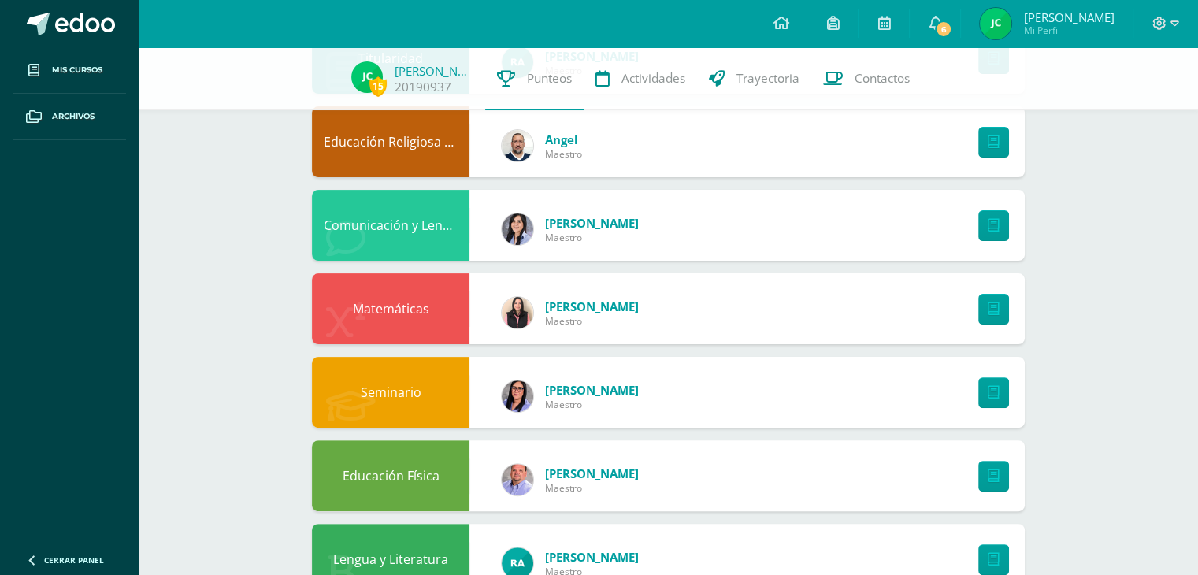
scroll to position [388, 0]
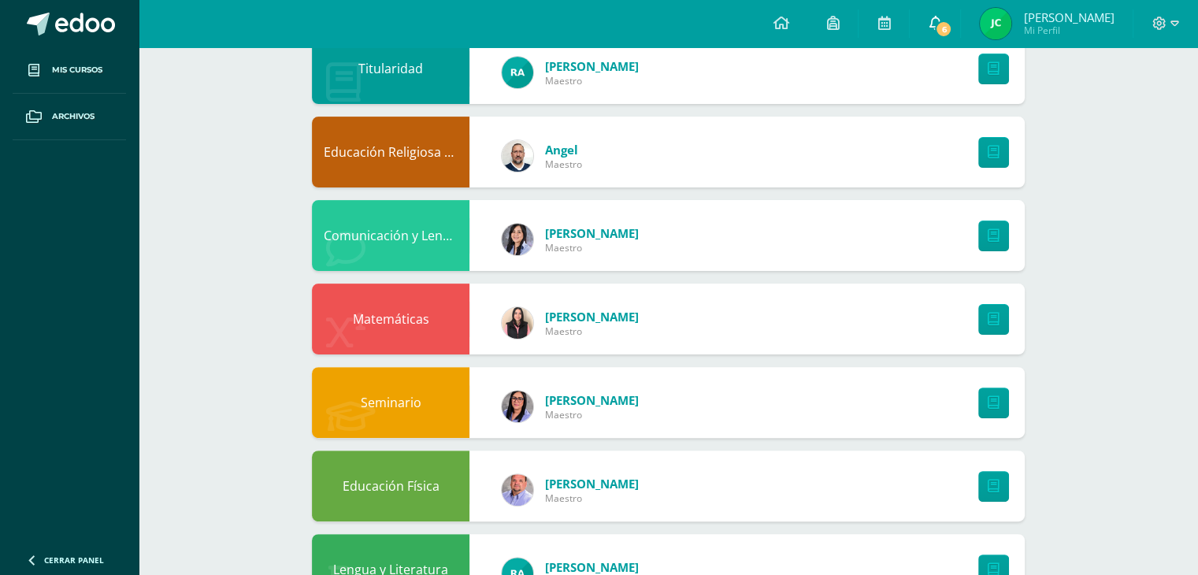
click at [939, 35] on link "6" at bounding box center [935, 23] width 50 height 47
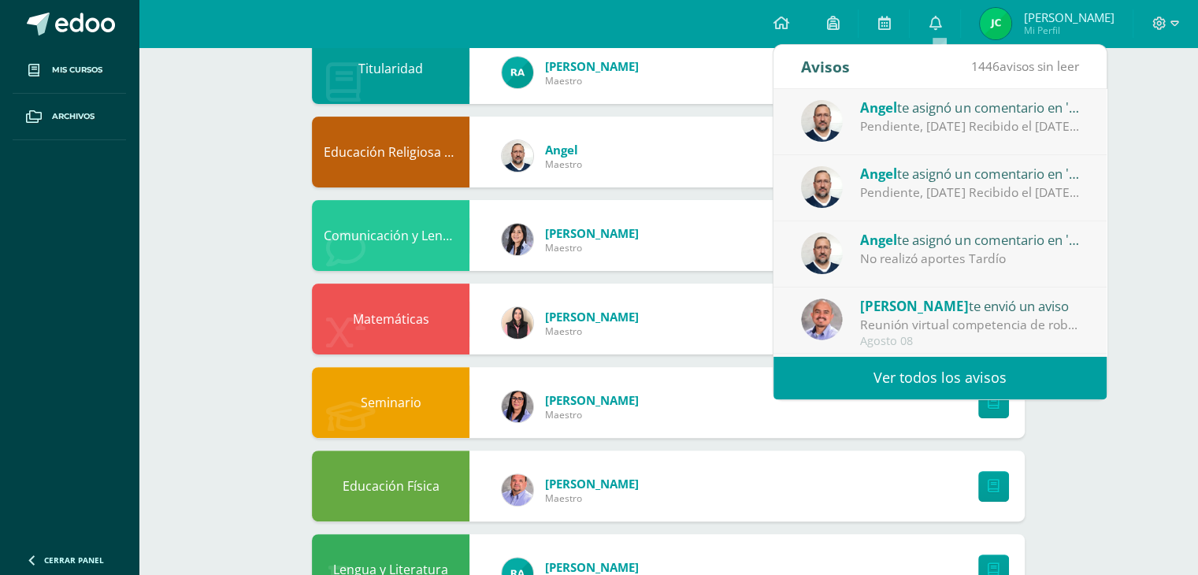
click at [1007, 135] on div "Pendiente, [DATE] Recibido el [DATE][PERSON_NAME] S/J" at bounding box center [969, 126] width 219 height 18
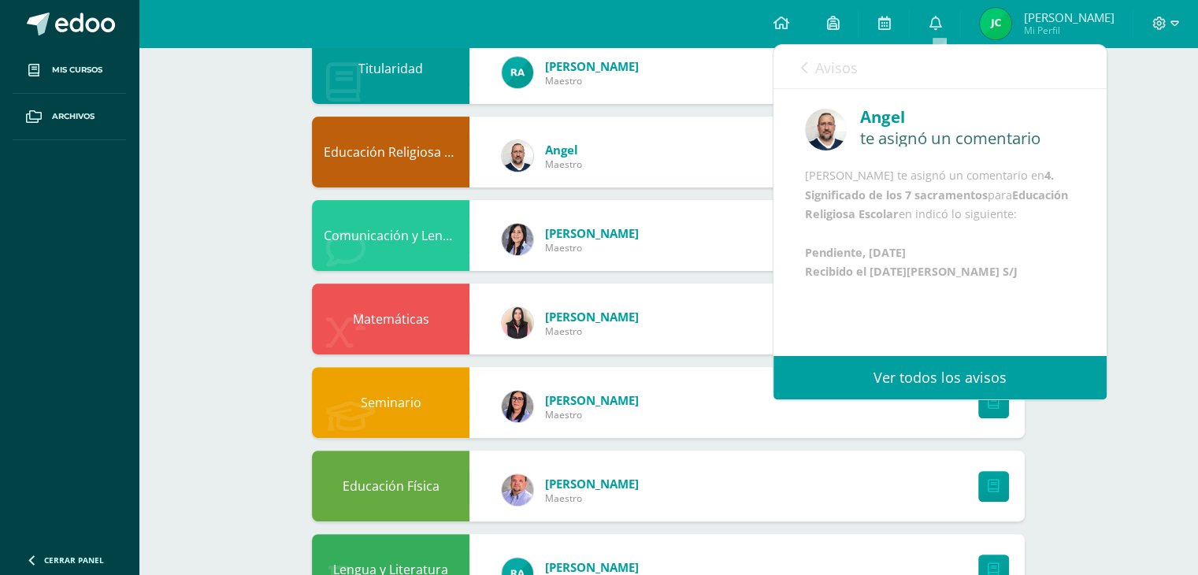
scroll to position [0, 0]
click at [859, 69] on div "Avisos 1445 avisos sin leer Avisos" at bounding box center [939, 67] width 333 height 44
click at [926, 17] on link "0" at bounding box center [935, 23] width 50 height 47
click at [934, 393] on link "Ver todos los avisos" at bounding box center [939, 377] width 333 height 43
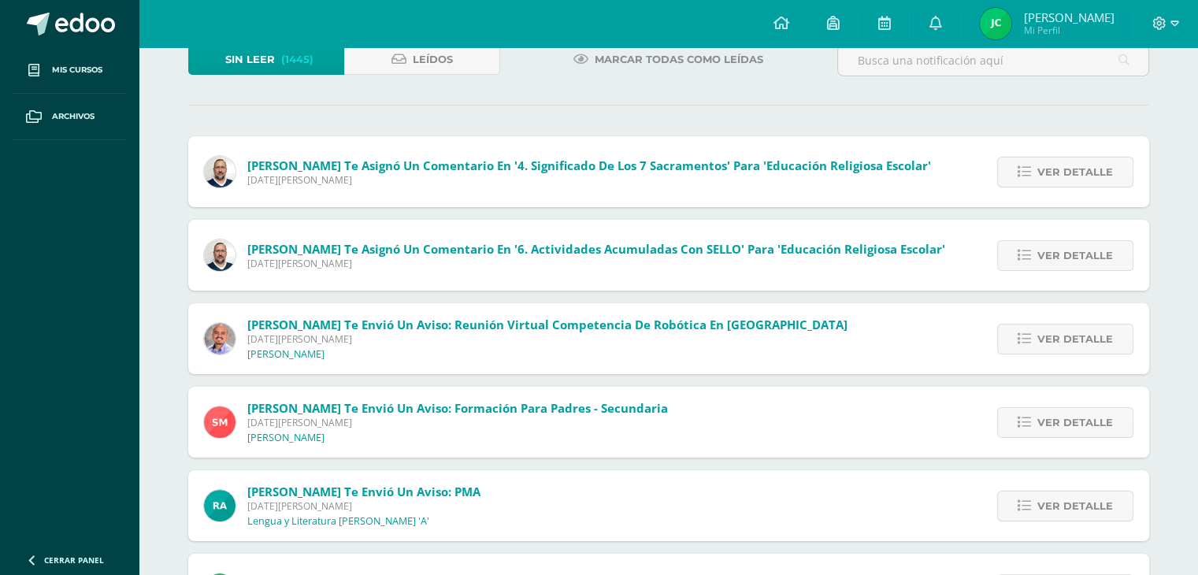
scroll to position [107, 0]
click at [1029, 257] on icon at bounding box center [1024, 254] width 13 height 13
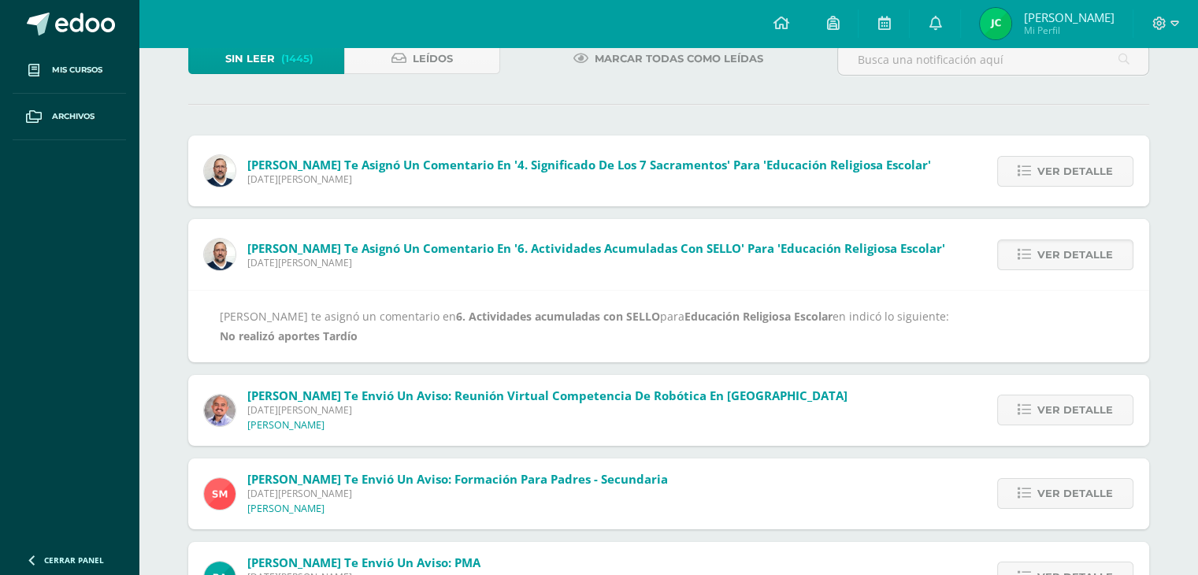
click at [456, 321] on b "6. Actividades acumuladas con SELLO" at bounding box center [558, 316] width 204 height 15
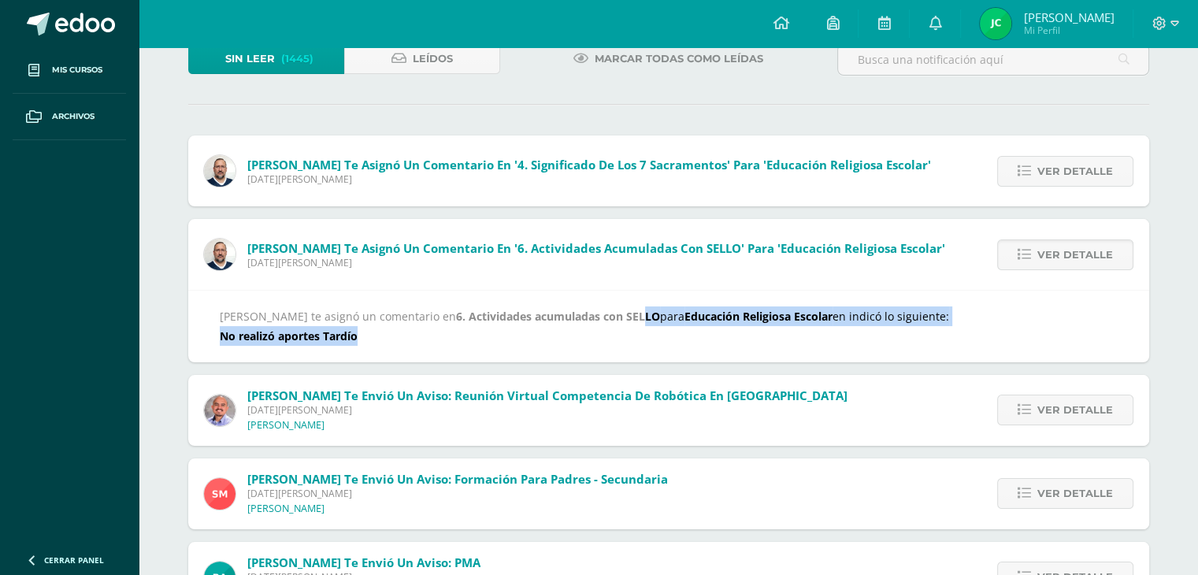
drag, startPoint x: 584, startPoint y: 312, endPoint x: 656, endPoint y: 331, distance: 74.1
click at [656, 331] on div "Angel te asignó un comentario en 6. Actividades acumuladas con SELLO para Educa…" at bounding box center [669, 325] width 898 height 39
click at [517, 342] on div "Angel te asignó un comentario en 6. Actividades acumuladas con SELLO para Educa…" at bounding box center [669, 325] width 898 height 39
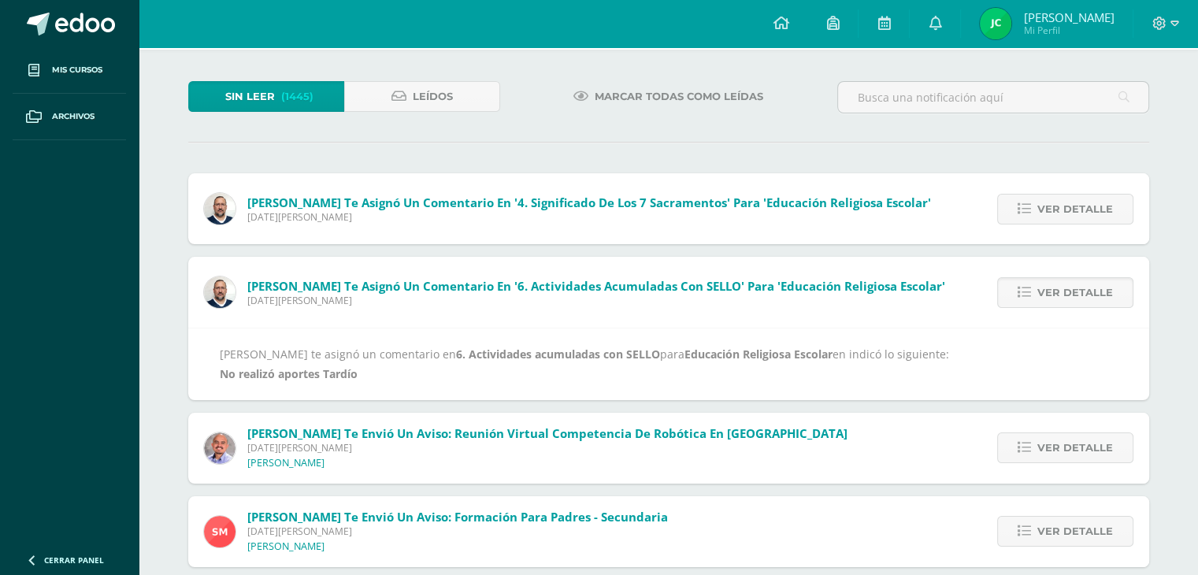
scroll to position [69, 0]
click at [1039, 215] on span "Ver detalle" at bounding box center [1075, 209] width 76 height 29
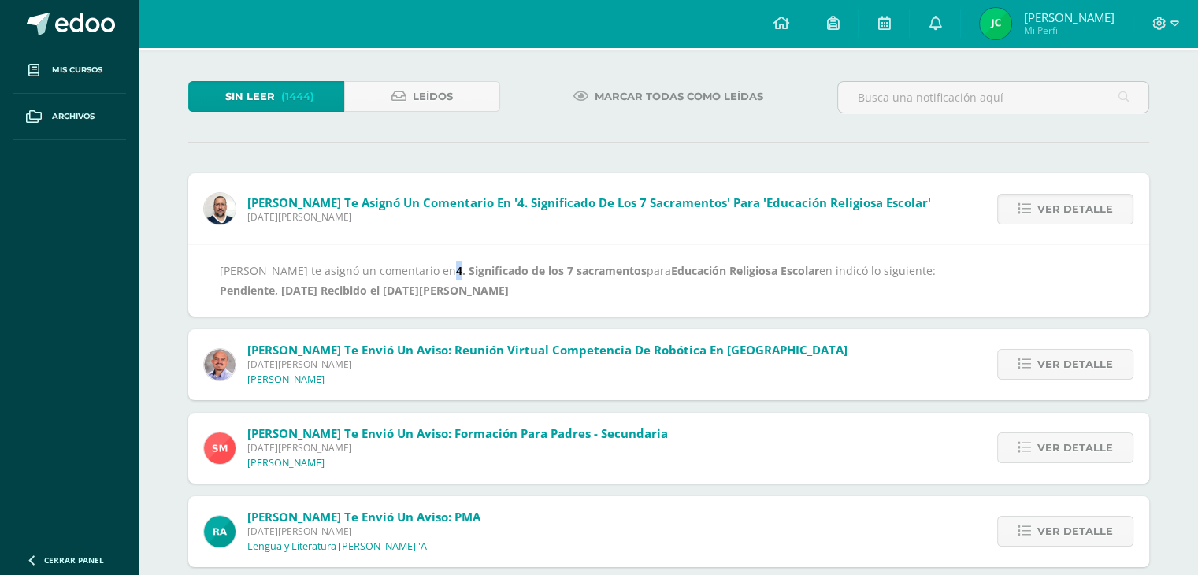
click at [456, 271] on b "4. Significado de los 7 sacramentos" at bounding box center [551, 270] width 191 height 15
drag, startPoint x: 420, startPoint y: 270, endPoint x: 441, endPoint y: 275, distance: 21.8
click at [456, 275] on b "4. Significado de los 7 sacramentos" at bounding box center [551, 270] width 191 height 15
click at [479, 282] on div "Angel te asignó un comentario en 4. Significado de los 7 sacramentos para Educa…" at bounding box center [669, 280] width 898 height 39
click at [1066, 210] on span "Ver detalle" at bounding box center [1075, 209] width 76 height 29
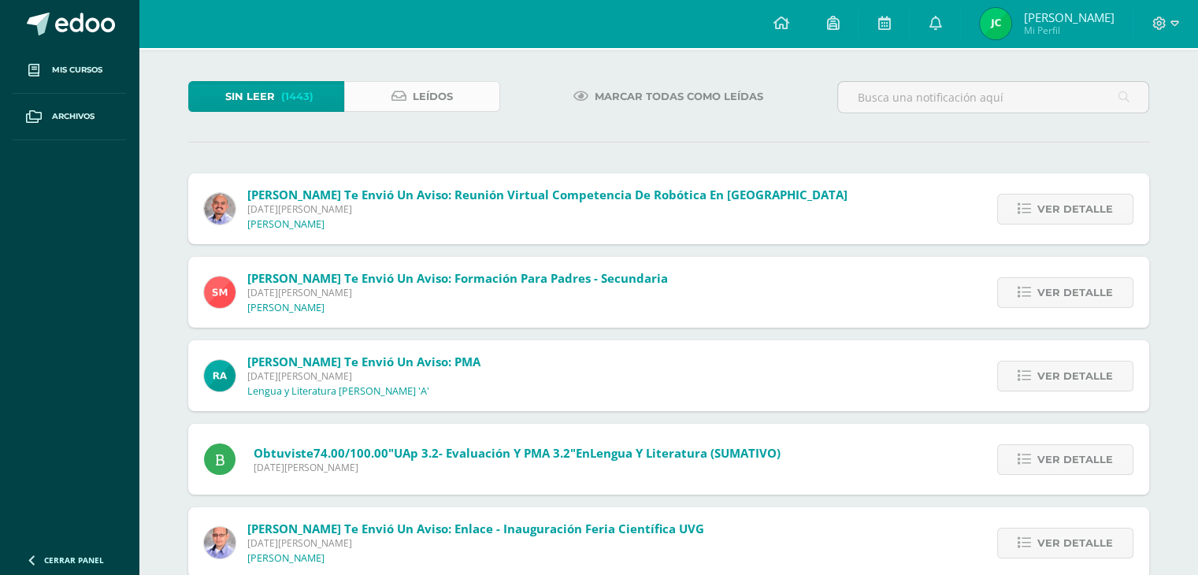
click at [419, 95] on span "Leídos" at bounding box center [433, 96] width 40 height 29
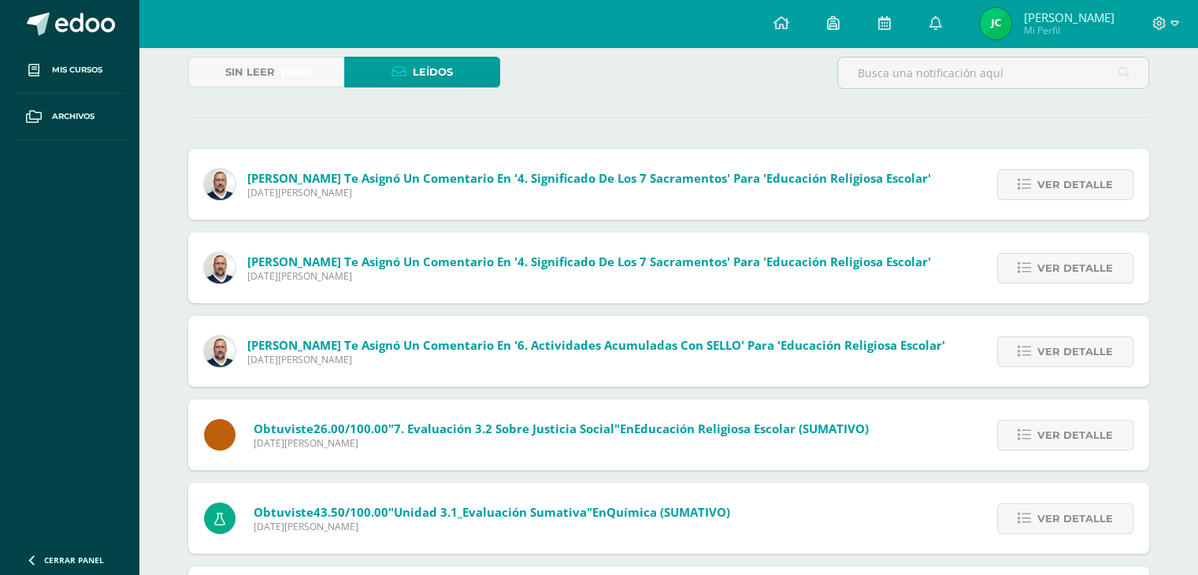
scroll to position [95, 0]
click at [1081, 353] on span "Ver detalle" at bounding box center [1075, 350] width 76 height 29
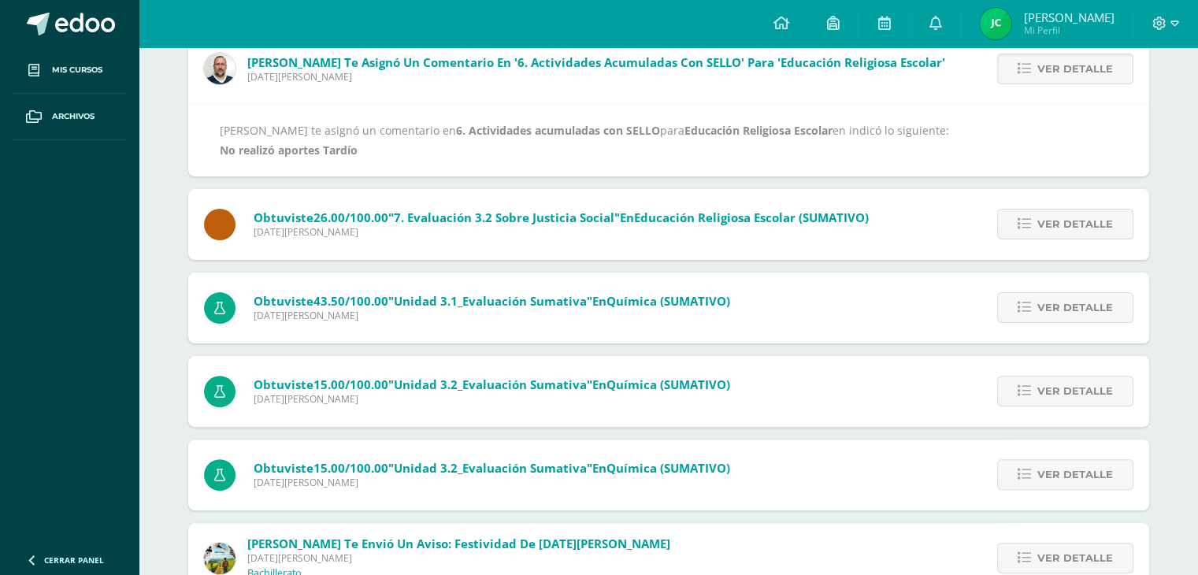
scroll to position [378, 0]
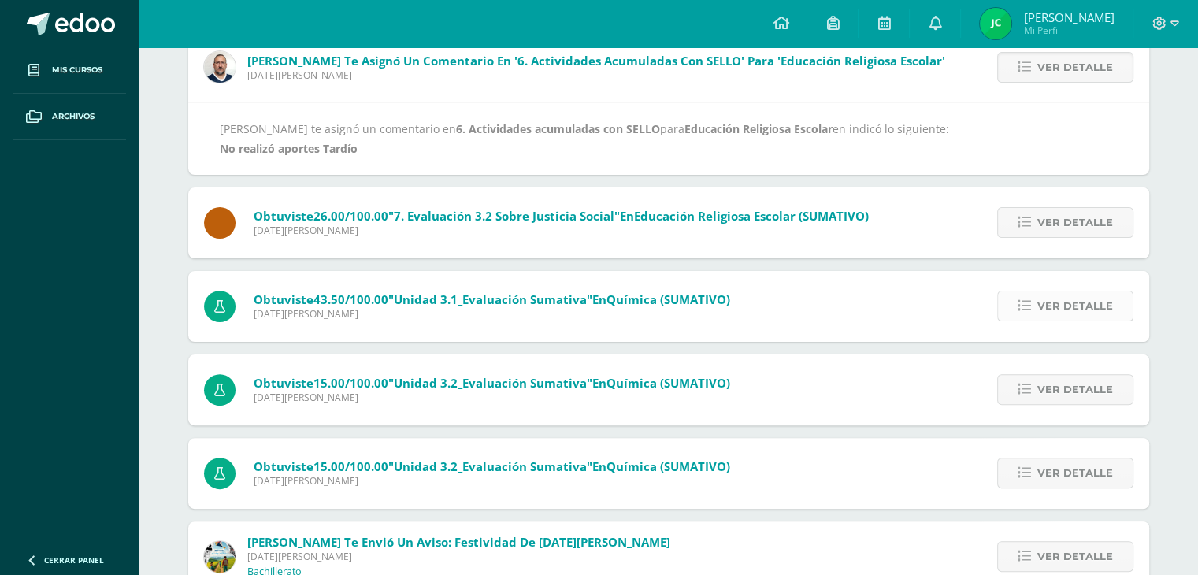
click at [1031, 302] on icon at bounding box center [1024, 305] width 13 height 13
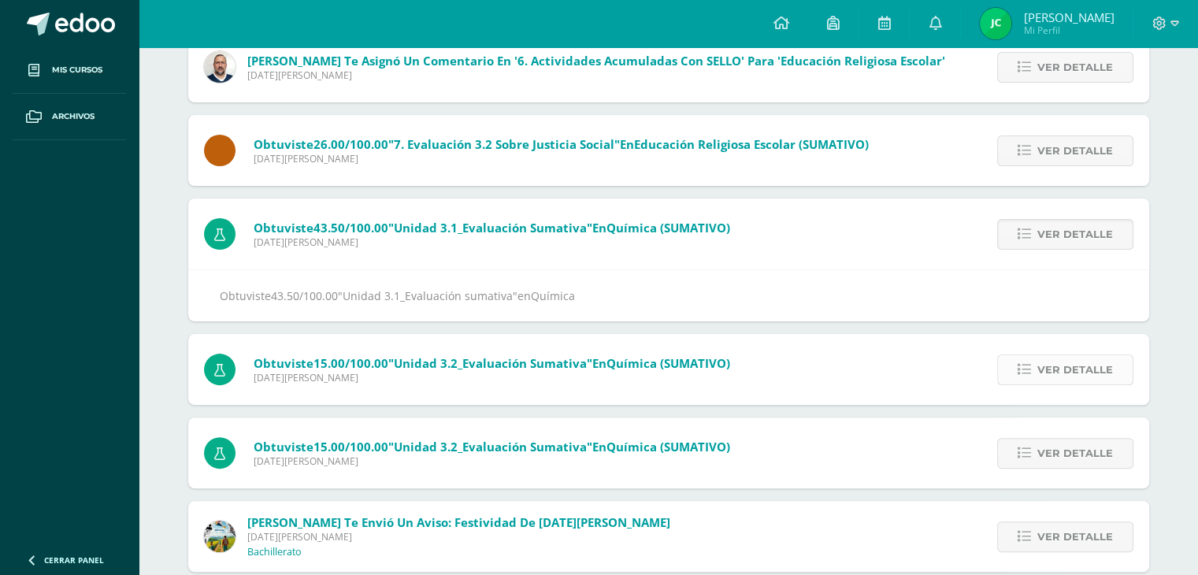
click at [1044, 382] on span "Ver detalle" at bounding box center [1075, 369] width 76 height 29
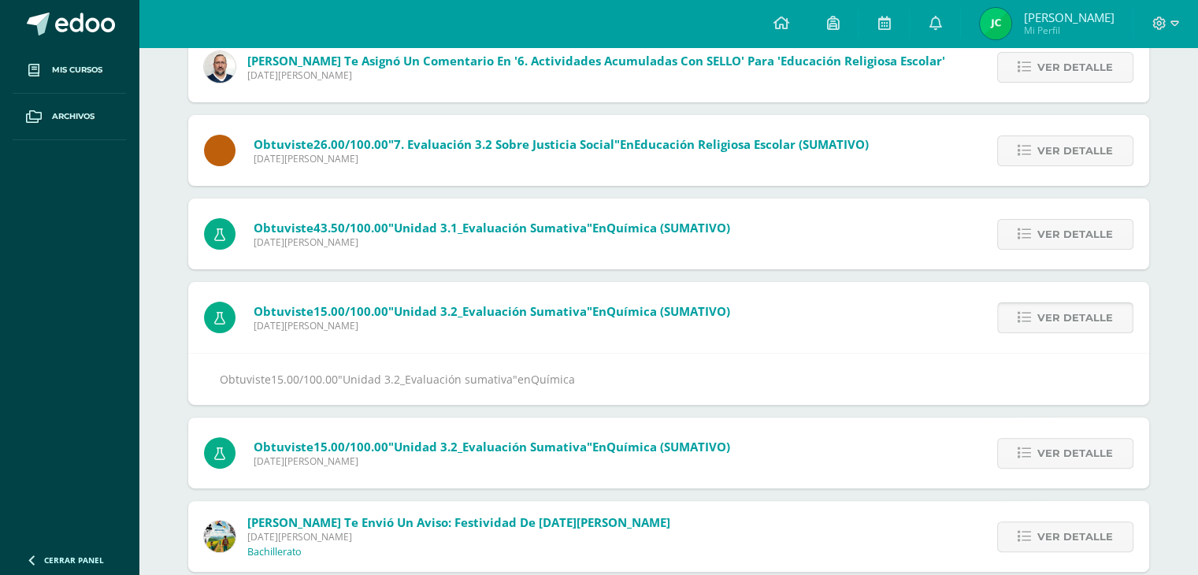
click at [1062, 325] on span "Ver detalle" at bounding box center [1075, 317] width 76 height 29
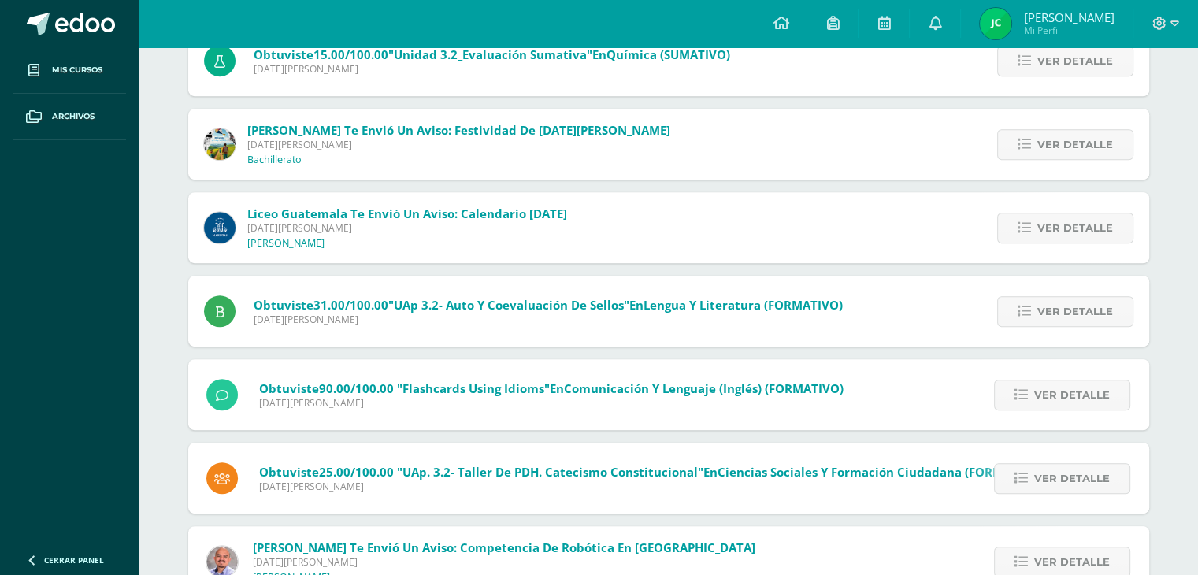
scroll to position [789, 0]
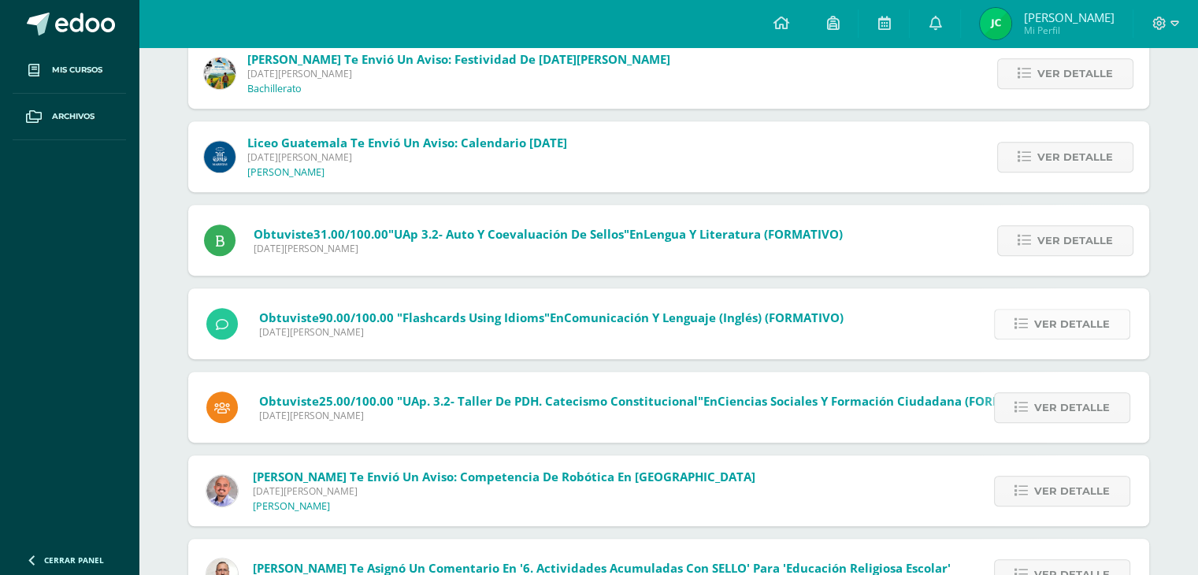
click at [1056, 323] on span "Ver detalle" at bounding box center [1072, 324] width 76 height 29
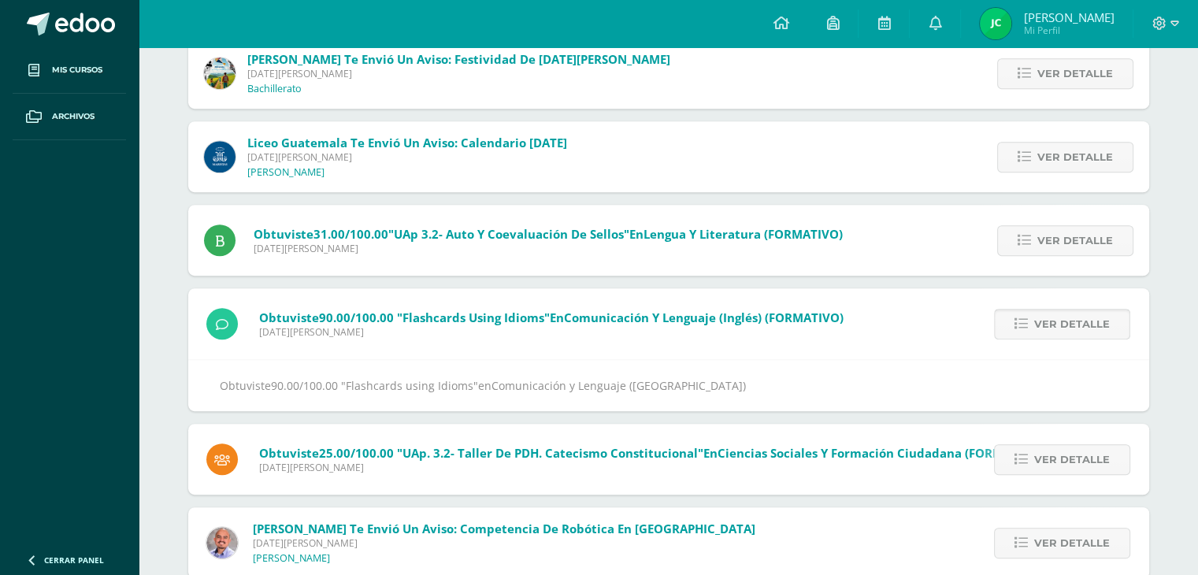
click at [1056, 323] on span "Ver detalle" at bounding box center [1072, 324] width 76 height 29
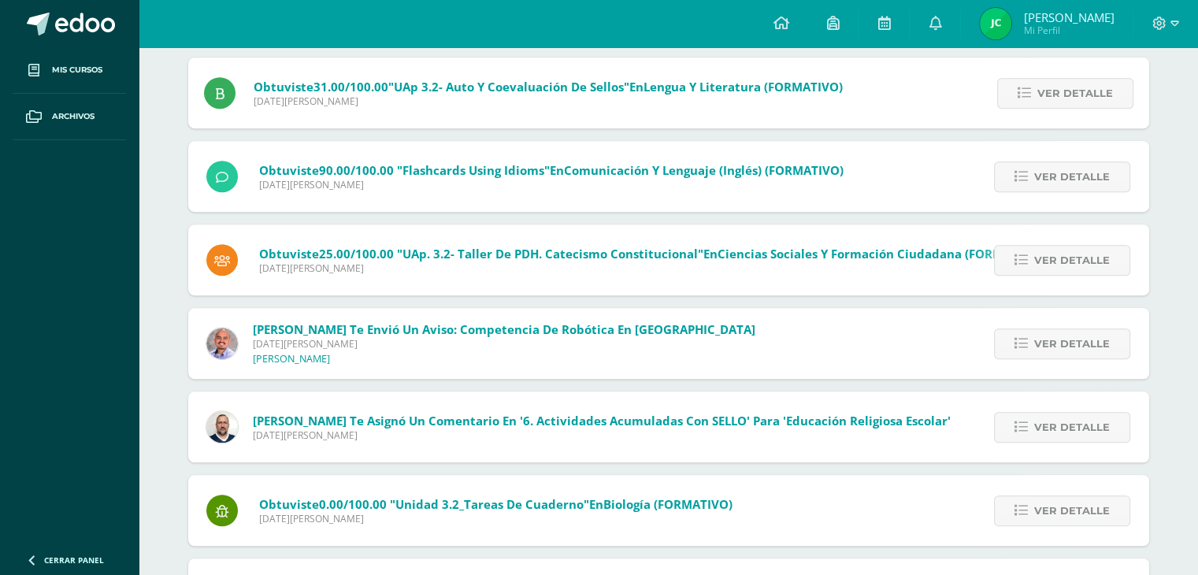
scroll to position [969, 0]
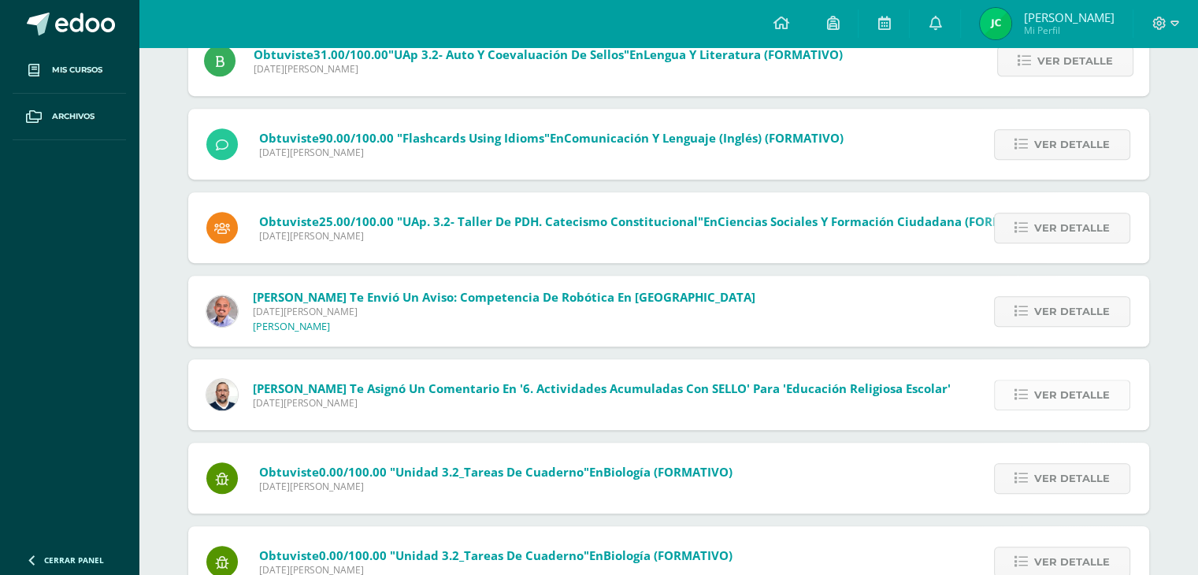
click at [1042, 395] on span "Ver detalle" at bounding box center [1072, 394] width 76 height 29
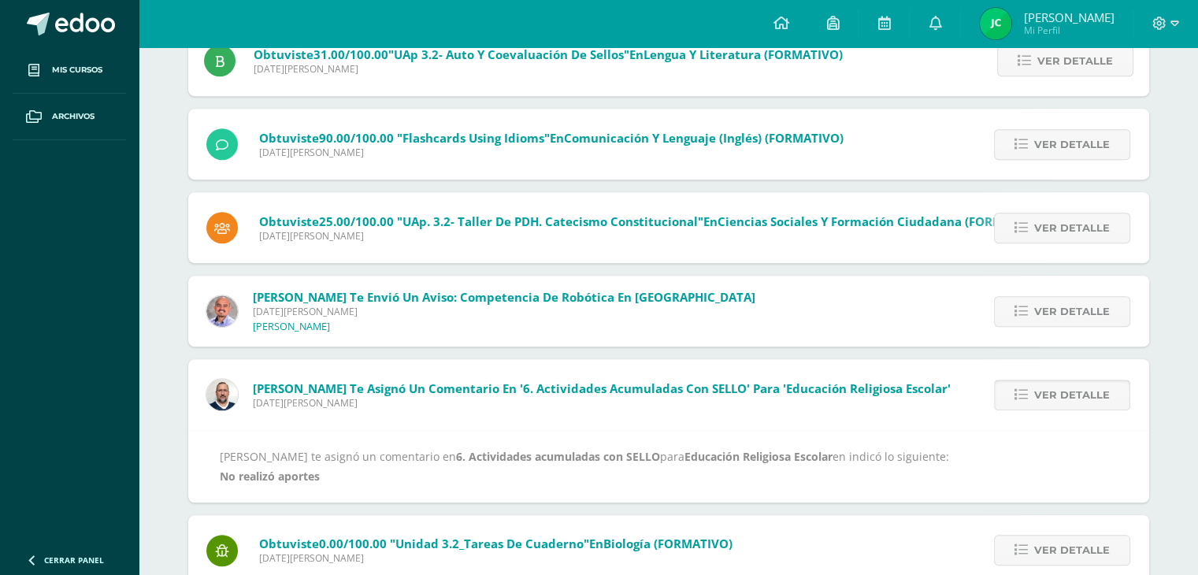
click at [1042, 392] on span "Ver detalle" at bounding box center [1072, 394] width 76 height 29
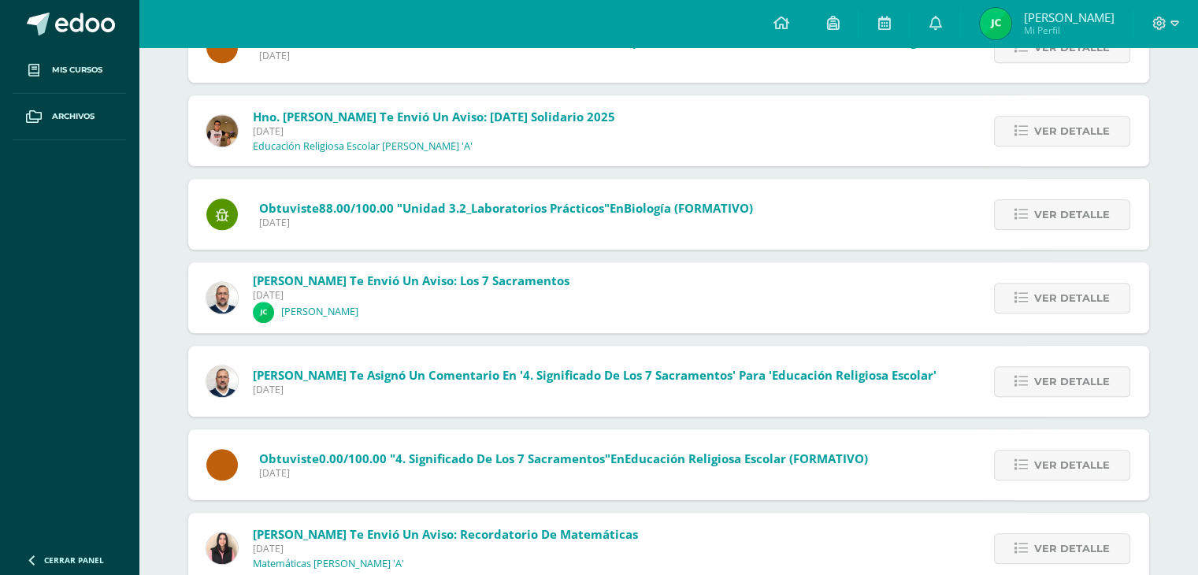
scroll to position [1566, 0]
click at [1036, 297] on span "Ver detalle" at bounding box center [1072, 298] width 76 height 29
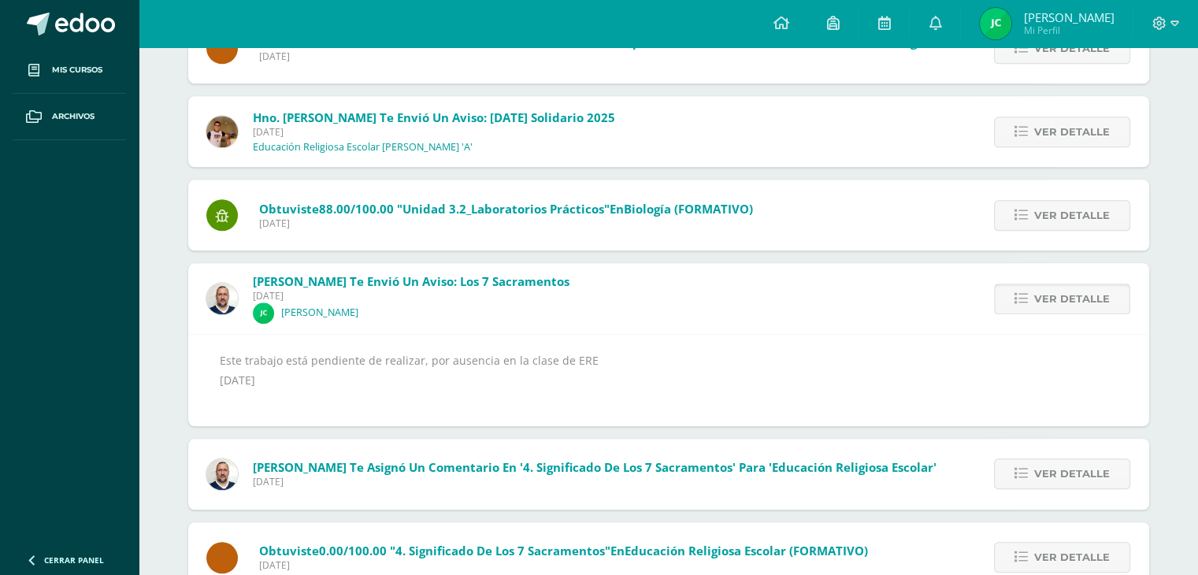
click at [1036, 297] on span "Ver detalle" at bounding box center [1072, 298] width 76 height 29
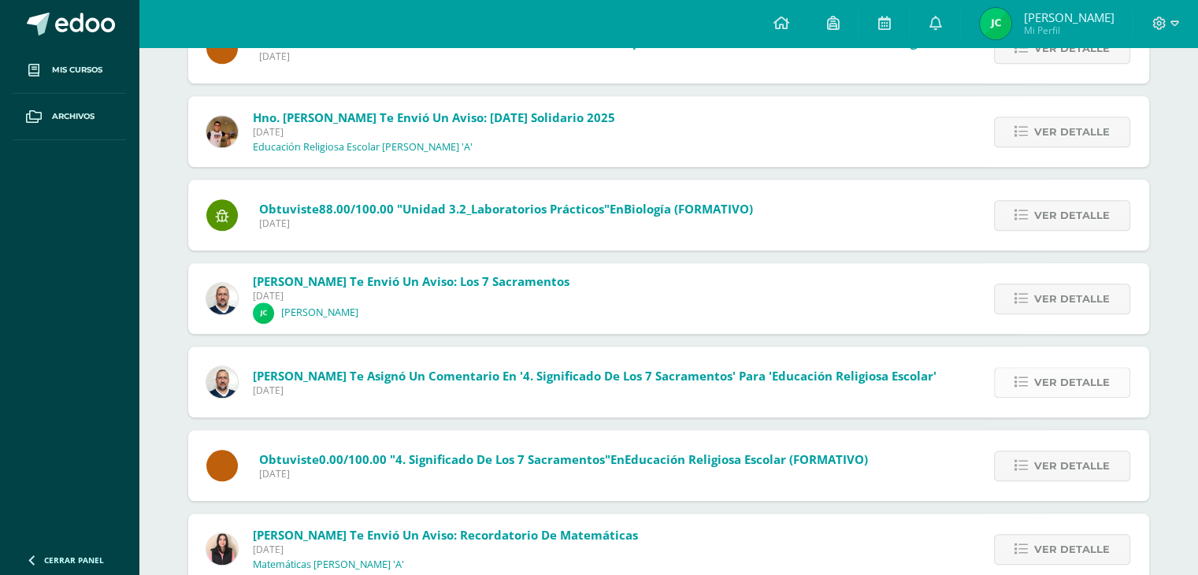
click at [1037, 379] on span "Ver detalle" at bounding box center [1072, 382] width 76 height 29
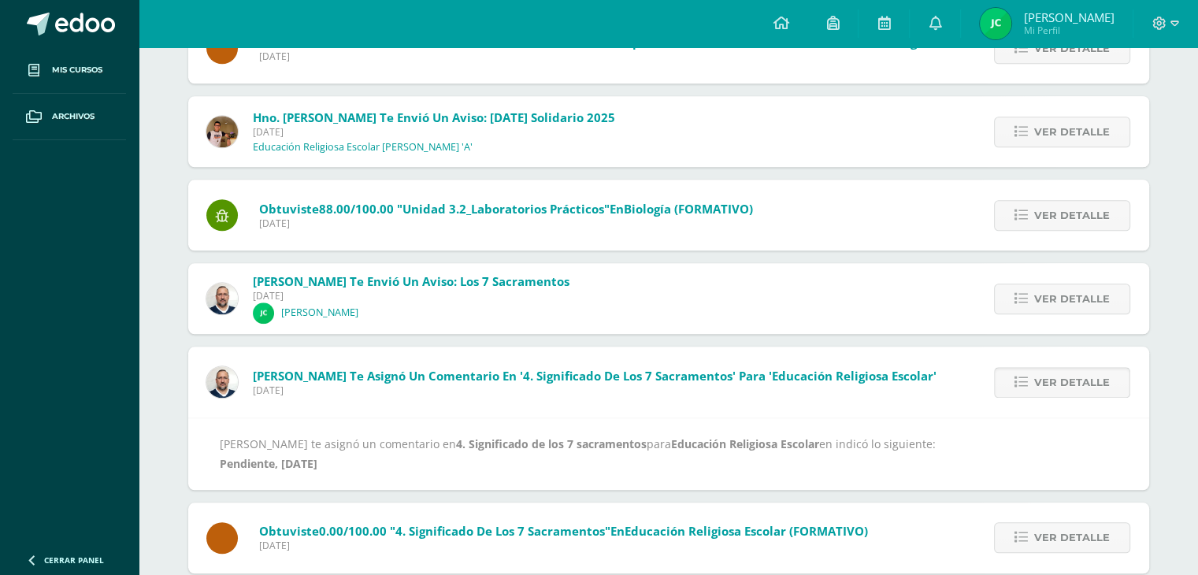
click at [1037, 379] on span "Ver detalle" at bounding box center [1072, 382] width 76 height 29
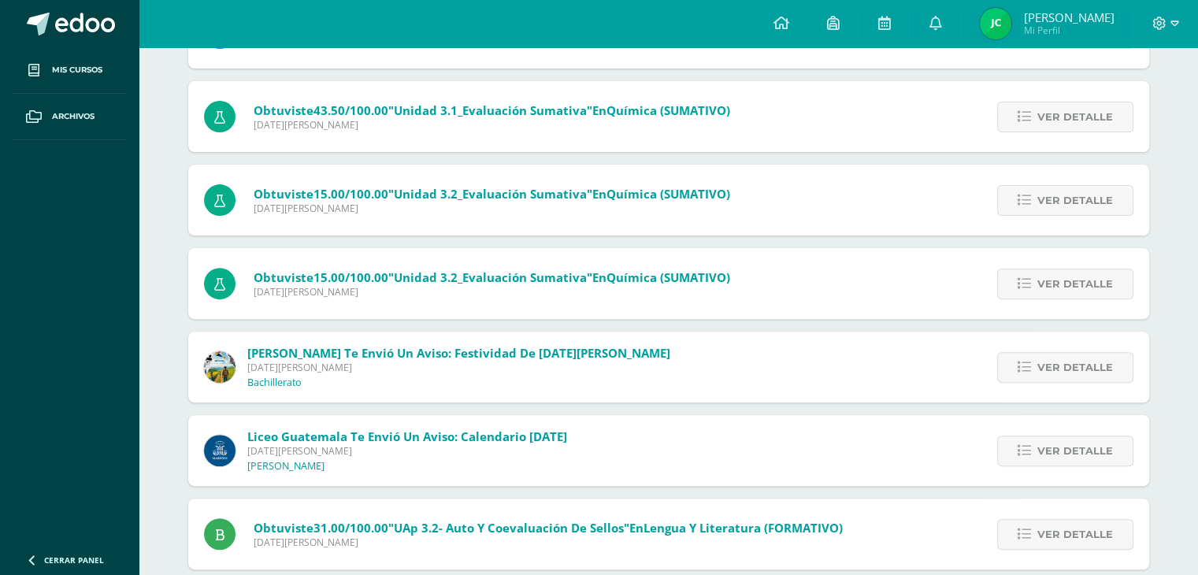
scroll to position [0, 0]
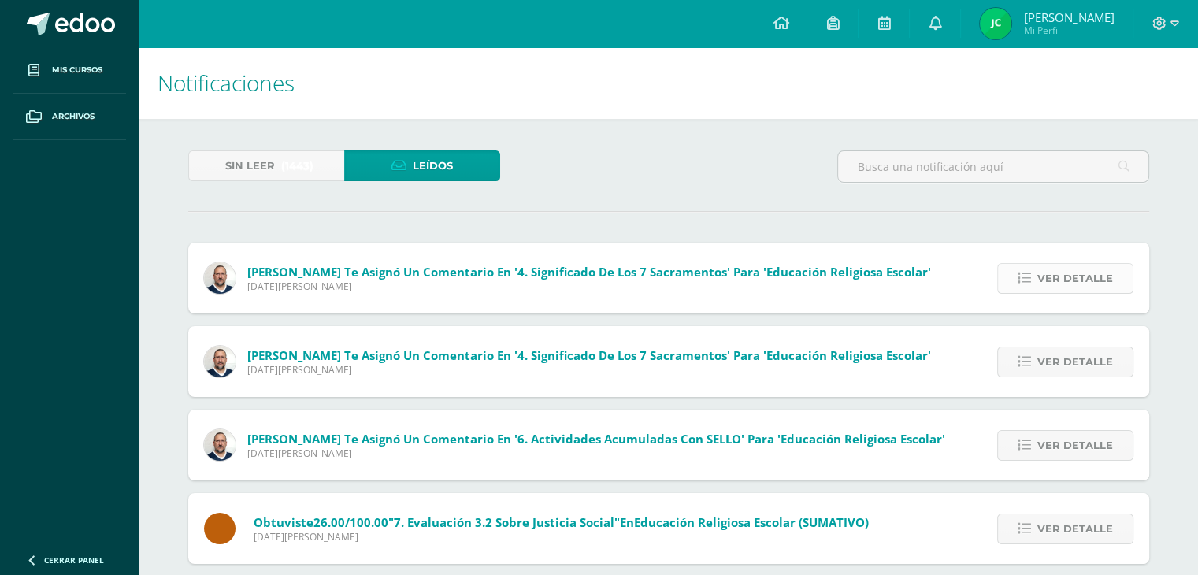
click at [1026, 291] on link "Ver detalle" at bounding box center [1065, 278] width 136 height 31
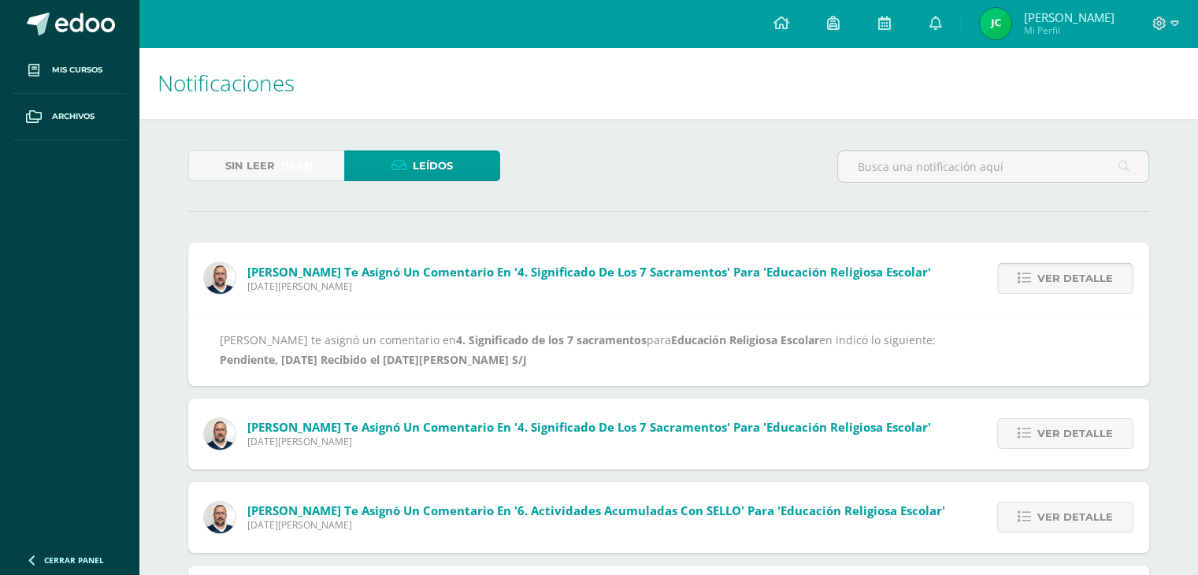
click at [1026, 291] on link "Ver detalle" at bounding box center [1065, 278] width 136 height 31
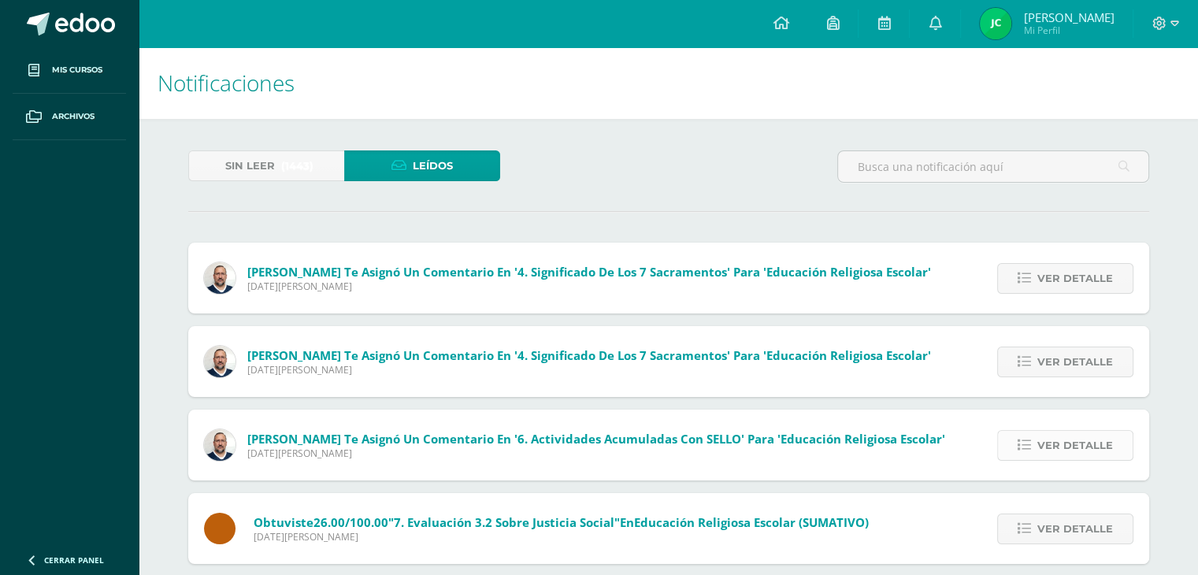
click at [1037, 445] on link "Ver detalle" at bounding box center [1065, 445] width 136 height 31
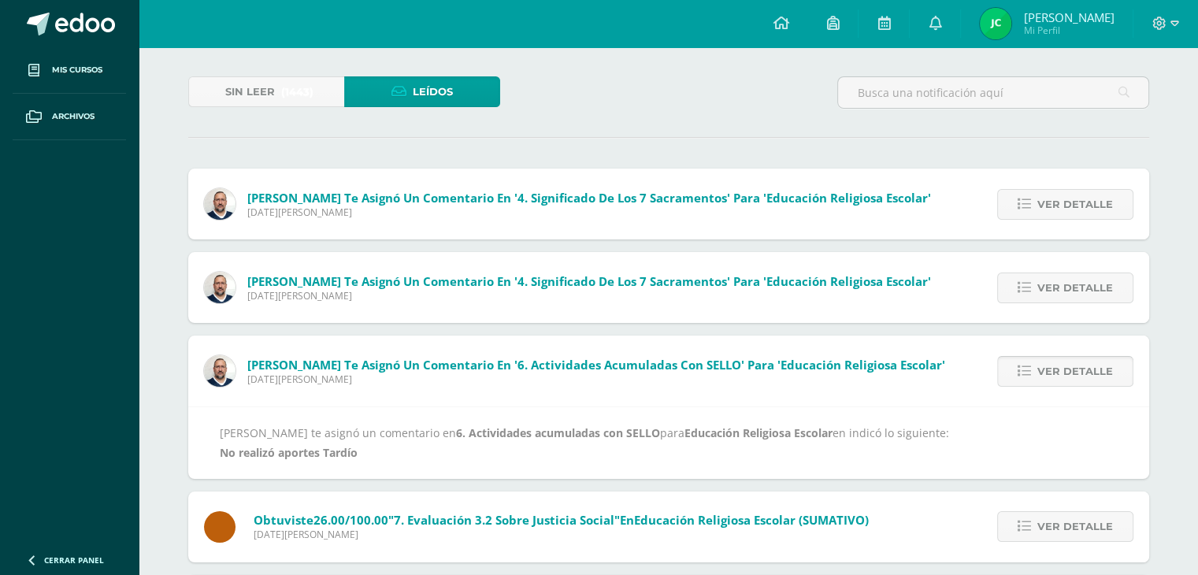
scroll to position [75, 0]
click at [1063, 369] on span "Ver detalle" at bounding box center [1075, 370] width 76 height 29
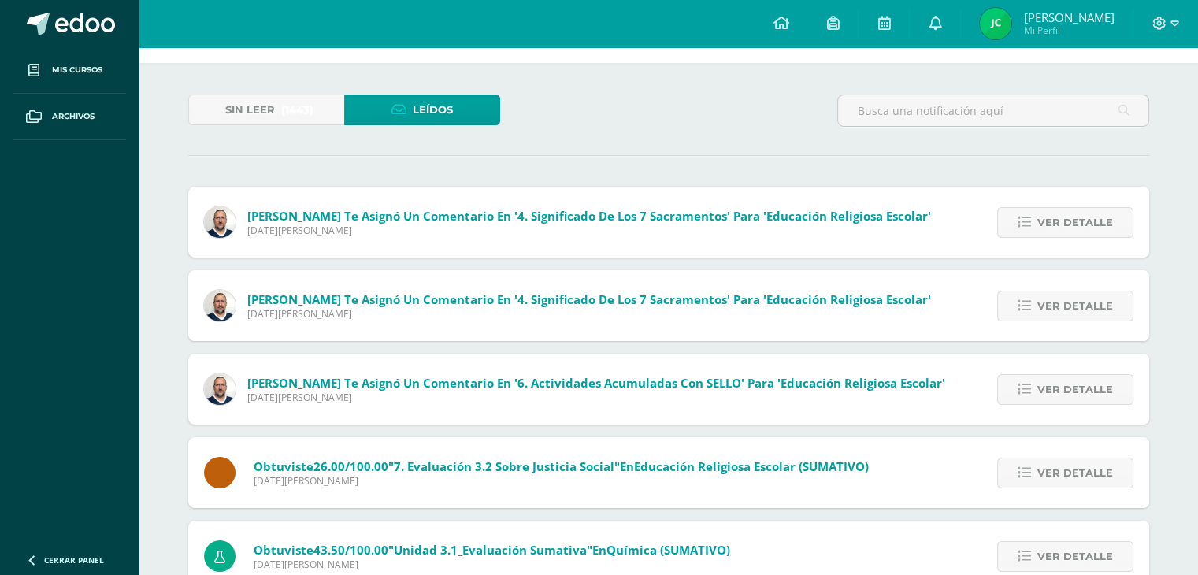
scroll to position [0, 0]
